Goal: Task Accomplishment & Management: Manage account settings

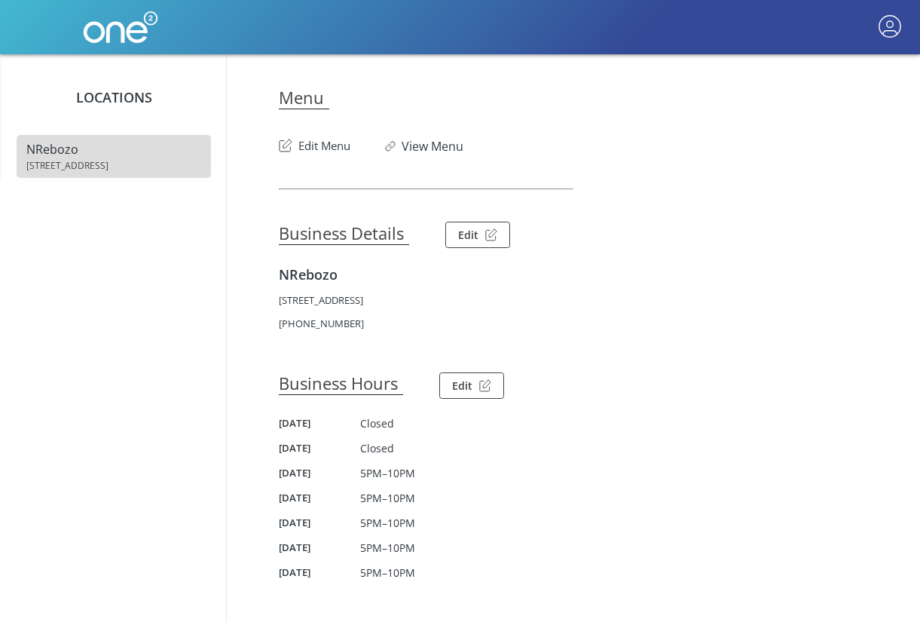
click at [314, 146] on button "Edit Menu" at bounding box center [315, 142] width 72 height 24
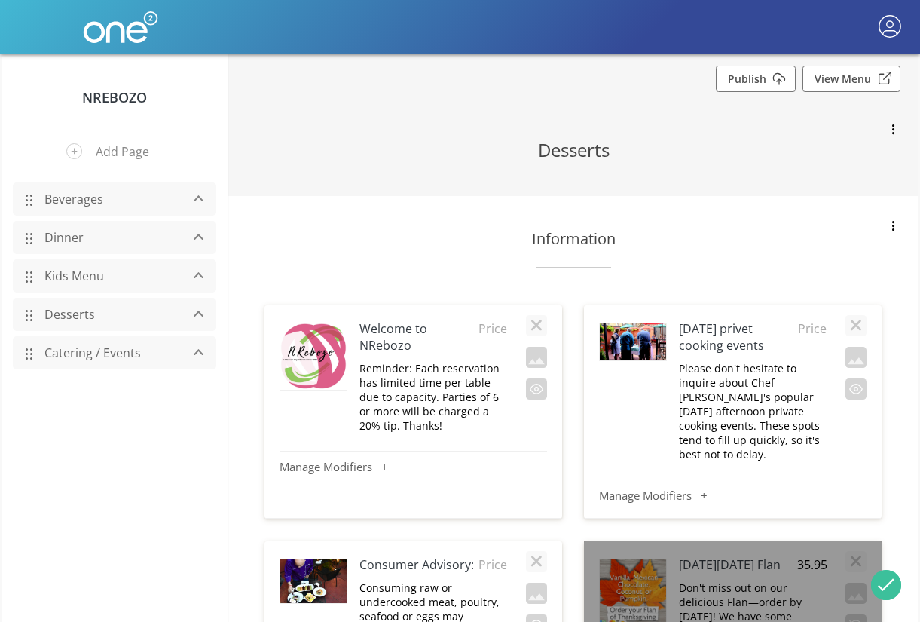
click at [61, 241] on link "Dinner" at bounding box center [108, 237] width 143 height 29
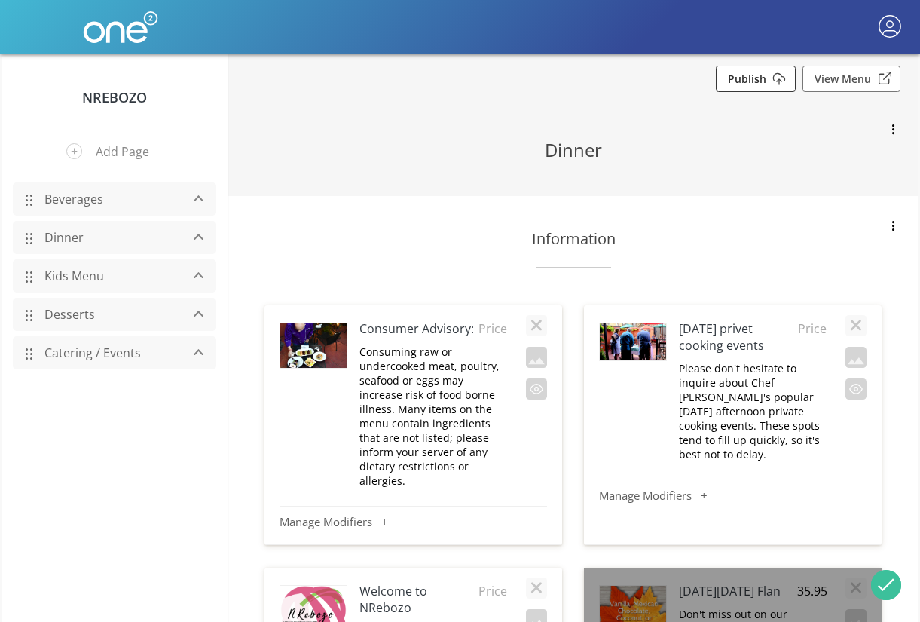
click at [771, 81] on link "Publish" at bounding box center [756, 79] width 80 height 26
click at [884, 22] on button "button" at bounding box center [889, 27] width 29 height 29
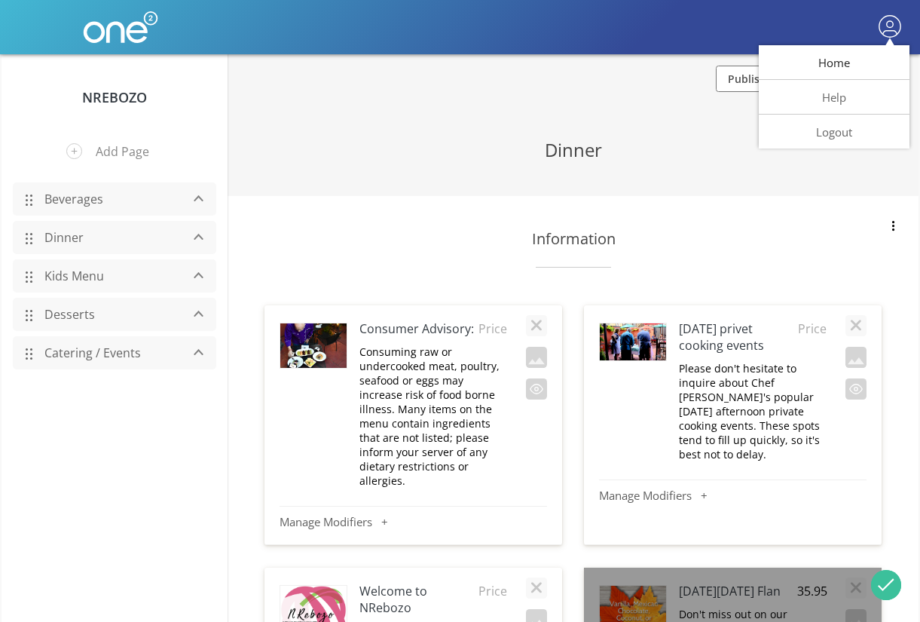
click at [843, 67] on button "Home" at bounding box center [834, 62] width 151 height 35
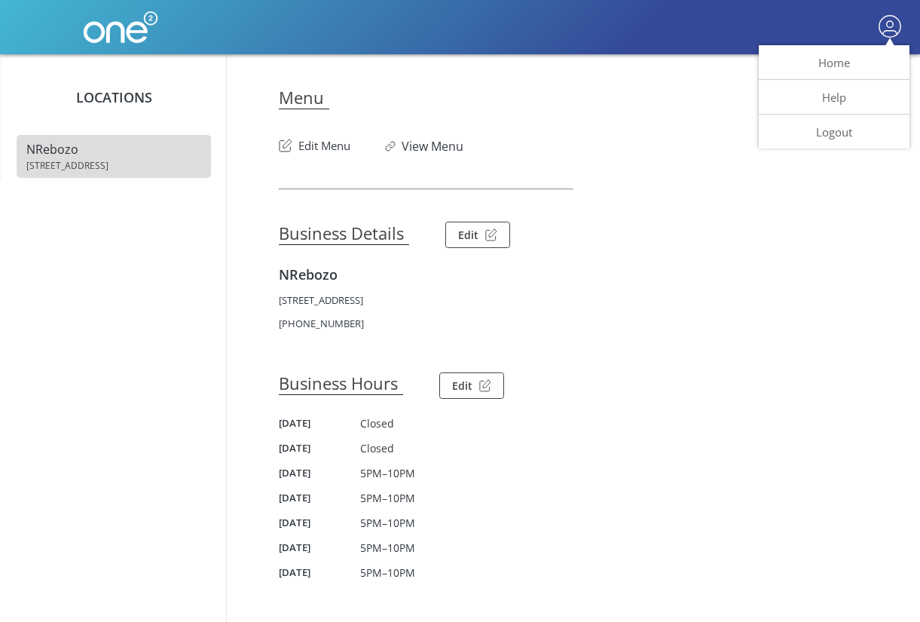
click at [438, 150] on div at bounding box center [460, 311] width 920 height 622
click at [433, 150] on link "View Menu" at bounding box center [433, 146] width 62 height 17
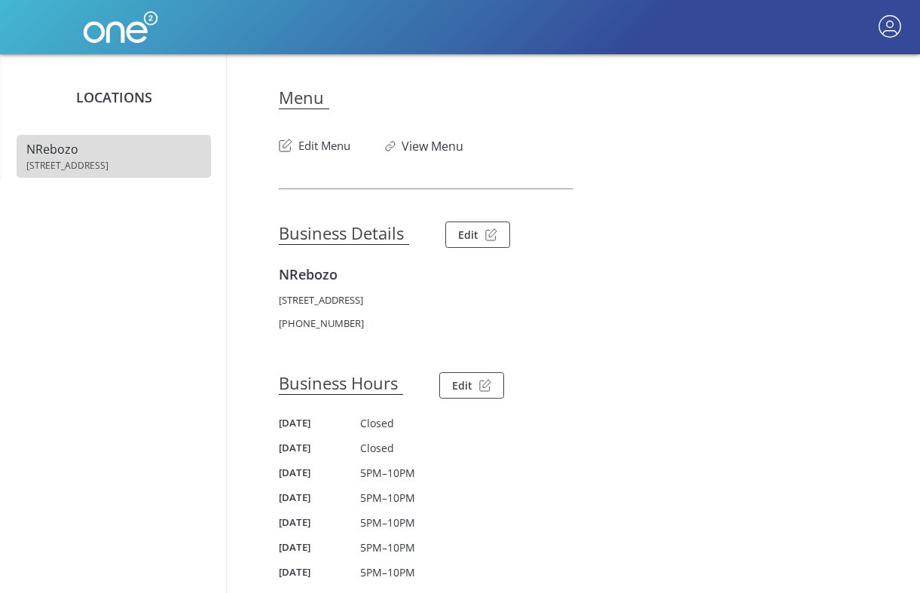
click at [318, 151] on button "Edit Menu" at bounding box center [315, 142] width 72 height 24
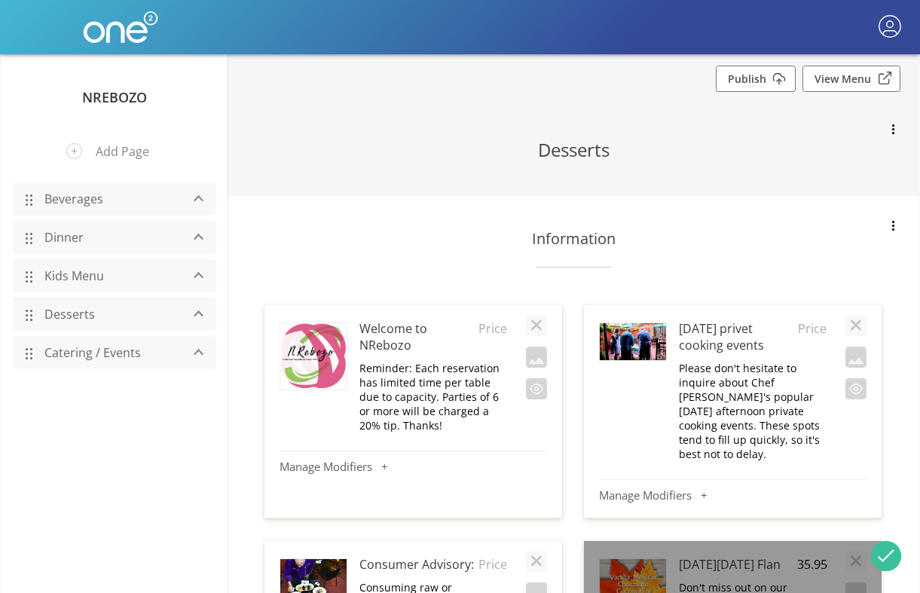
click at [90, 249] on link "Dinner" at bounding box center [108, 237] width 143 height 29
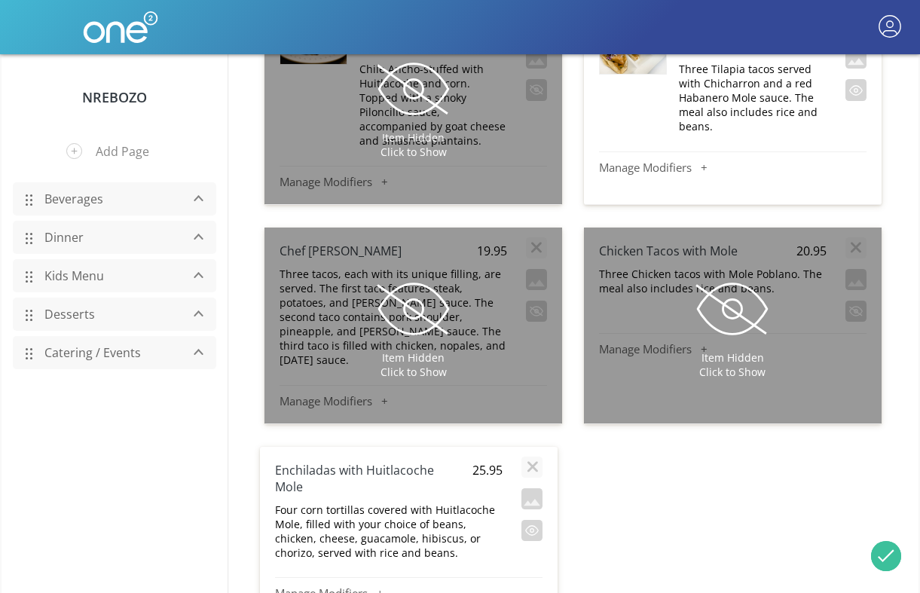
scroll to position [9946, 0]
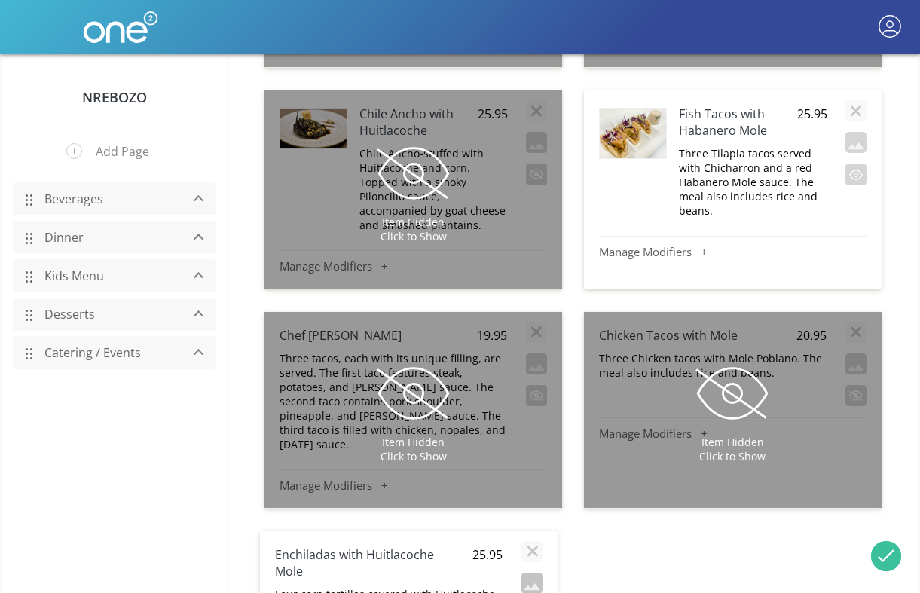
click at [532, 573] on button "button" at bounding box center [531, 583] width 21 height 21
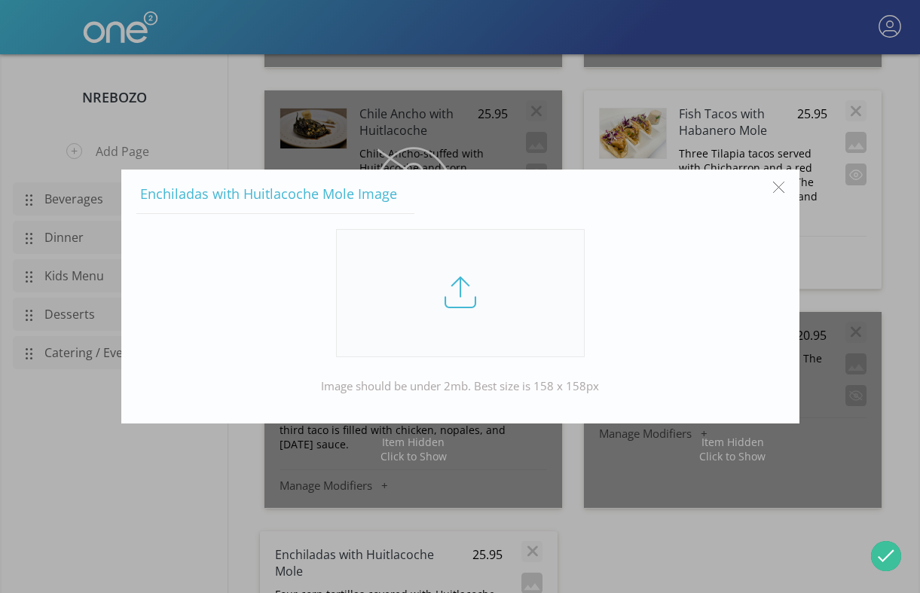
click at [439, 324] on link at bounding box center [460, 293] width 249 height 128
click at [0, 0] on input "file" at bounding box center [0, 0] width 0 height 0
click at [316, 194] on span "Enchiladas with Huitlacoche Mole Image" at bounding box center [275, 199] width 278 height 29
click at [160, 190] on span "Enchiladas with Huitlacoche Mole Image" at bounding box center [275, 199] width 278 height 29
drag, startPoint x: 160, startPoint y: 190, endPoint x: 339, endPoint y: 196, distance: 179.4
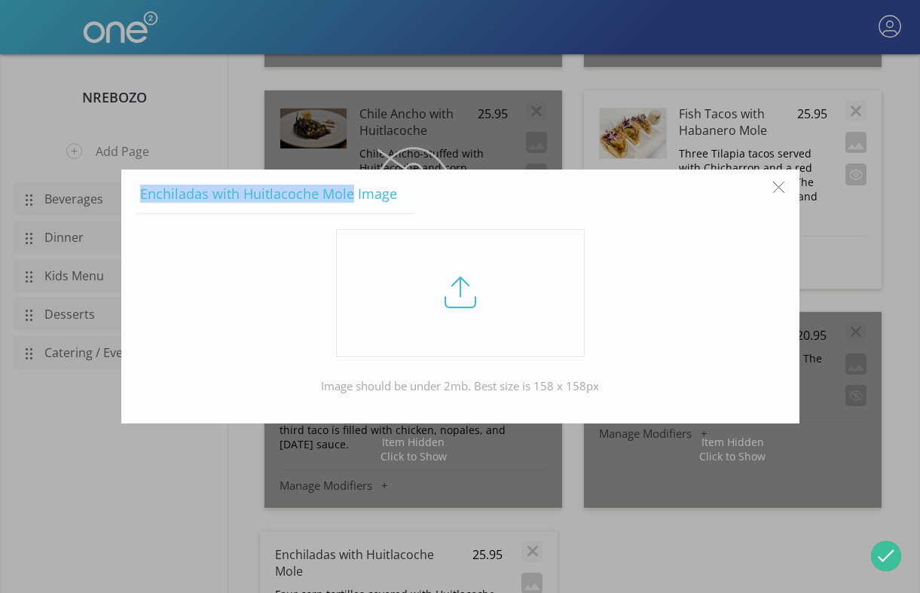
click at [339, 196] on span "Enchiladas with Huitlacoche Mole Image" at bounding box center [275, 199] width 278 height 29
copy span "Enchiladas with Huitlacoche Mole"
click at [436, 275] on link at bounding box center [460, 293] width 249 height 128
click at [0, 0] on input "file" at bounding box center [0, 0] width 0 height 0
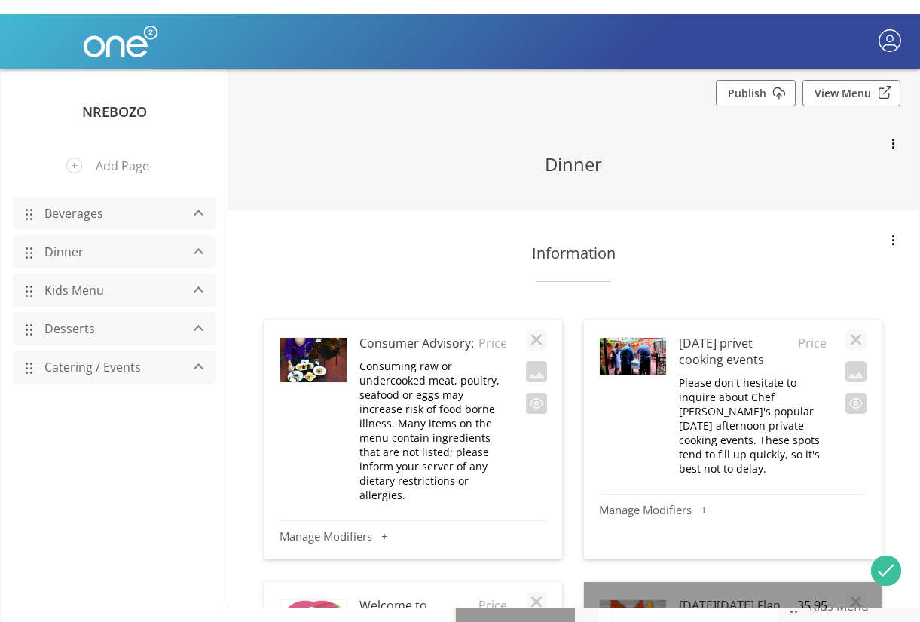
scroll to position [0, 0]
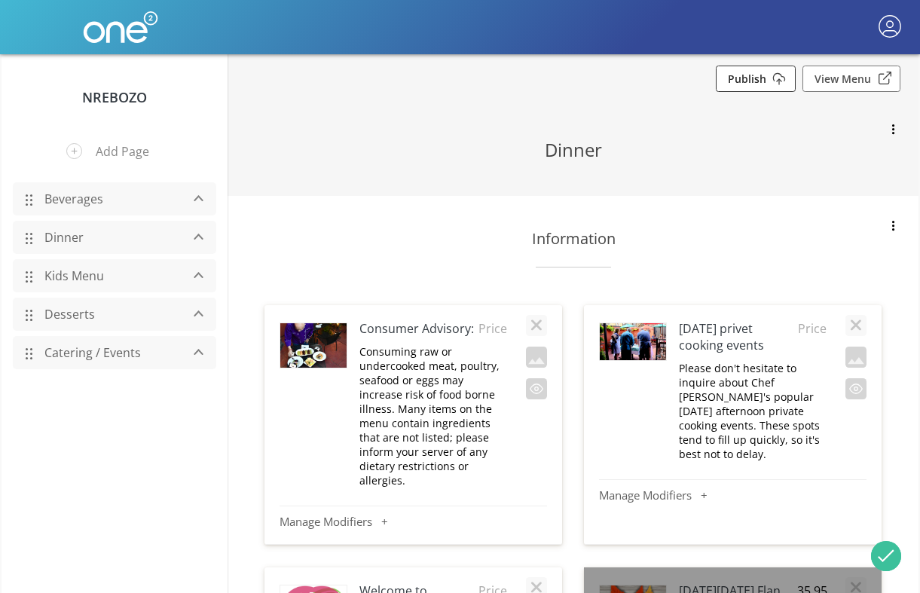
click at [761, 77] on link "Publish" at bounding box center [756, 79] width 80 height 26
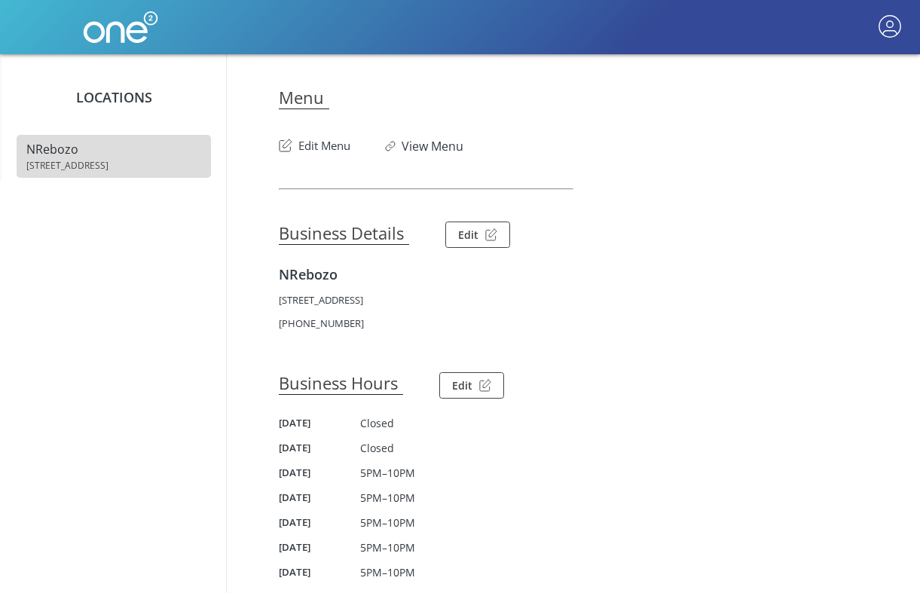
click at [312, 145] on button "Edit Menu" at bounding box center [315, 142] width 72 height 24
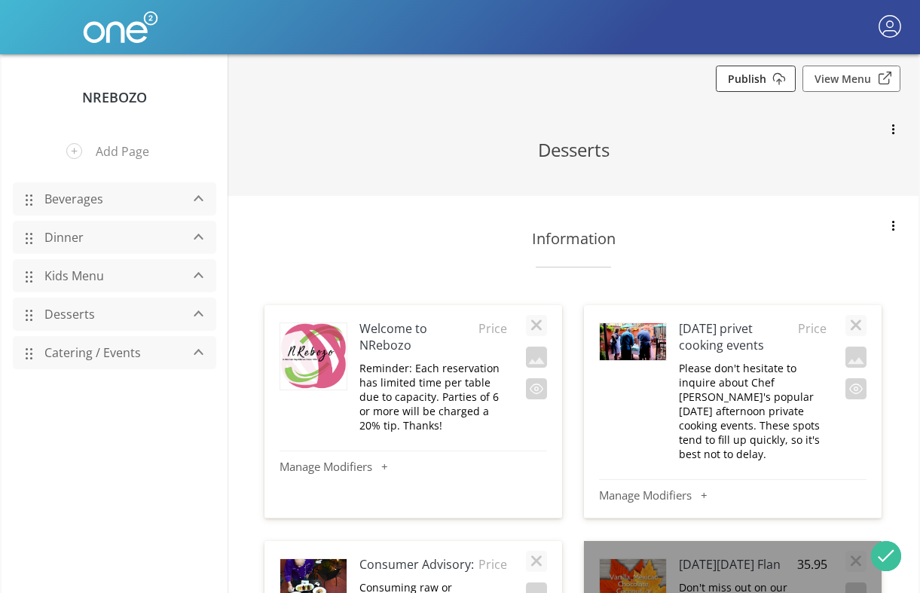
click at [774, 75] on link "Publish" at bounding box center [756, 79] width 80 height 26
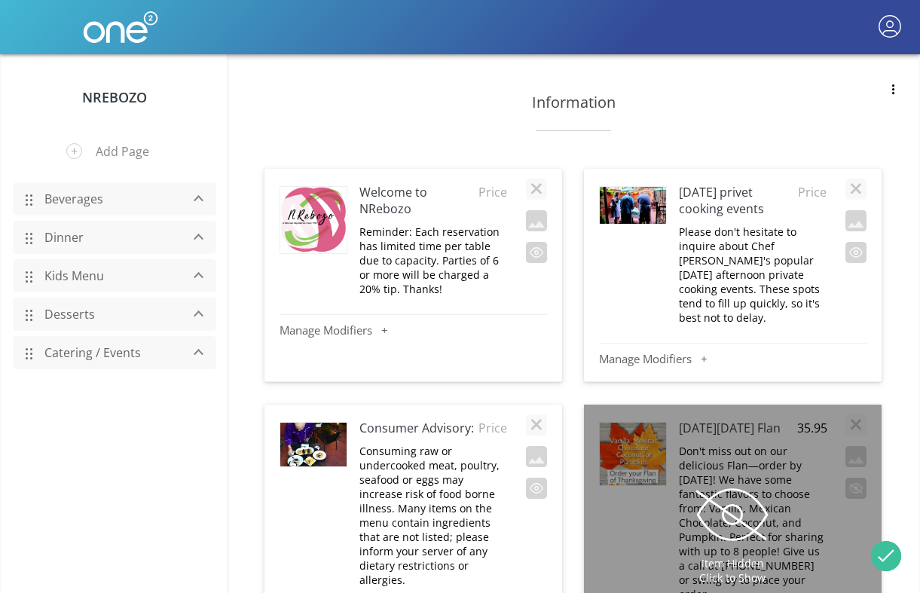
scroll to position [744, 0]
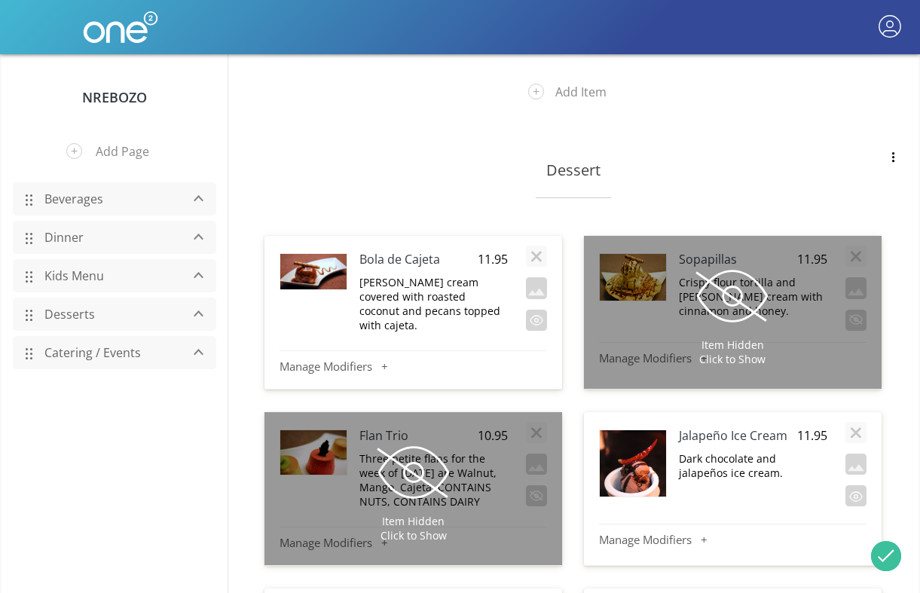
click at [69, 237] on link "Dinner" at bounding box center [108, 237] width 143 height 29
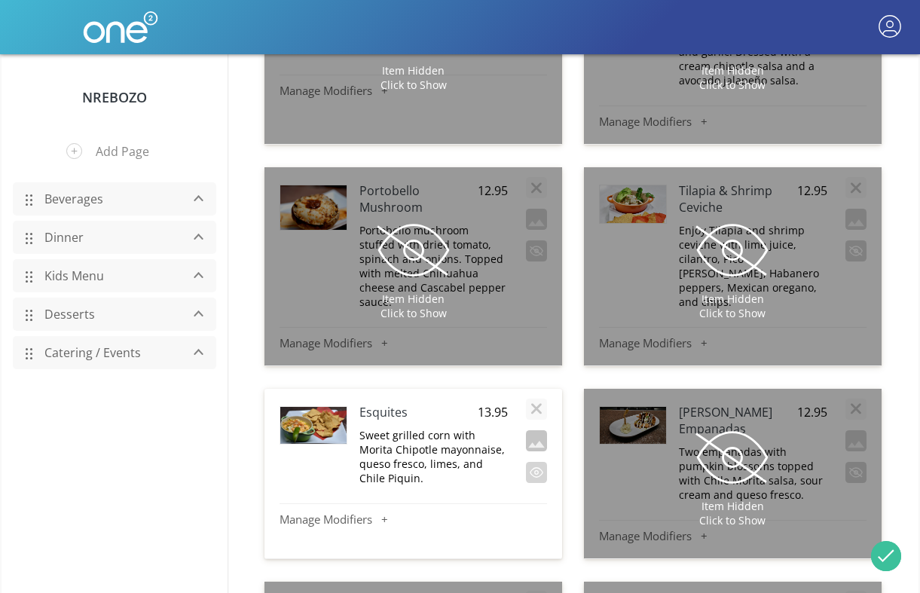
scroll to position [3079, 0]
click at [542, 463] on button "button" at bounding box center [536, 473] width 21 height 21
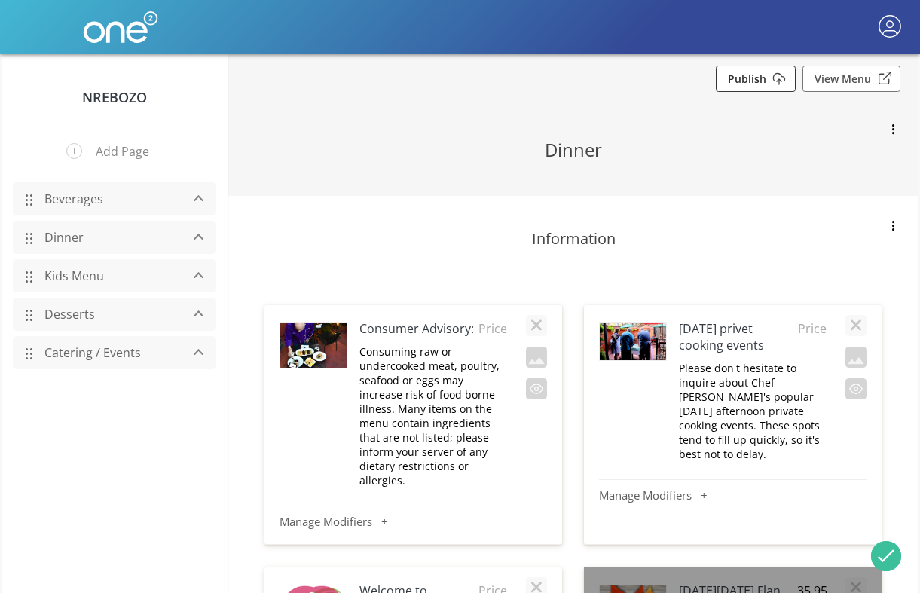
scroll to position [0, 0]
click at [765, 74] on link "Publish" at bounding box center [756, 79] width 80 height 26
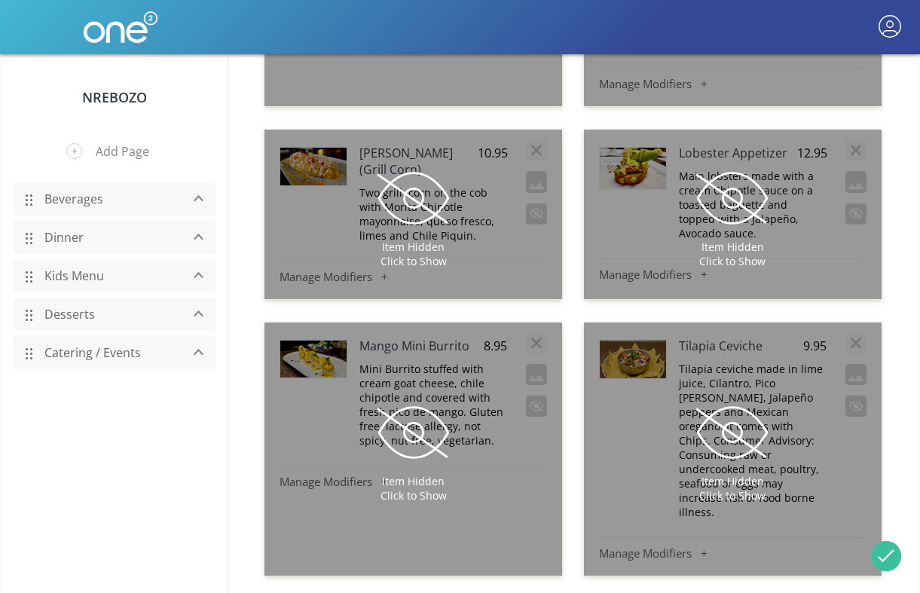
scroll to position [1640, 0]
